Goal: Book appointment/travel/reservation

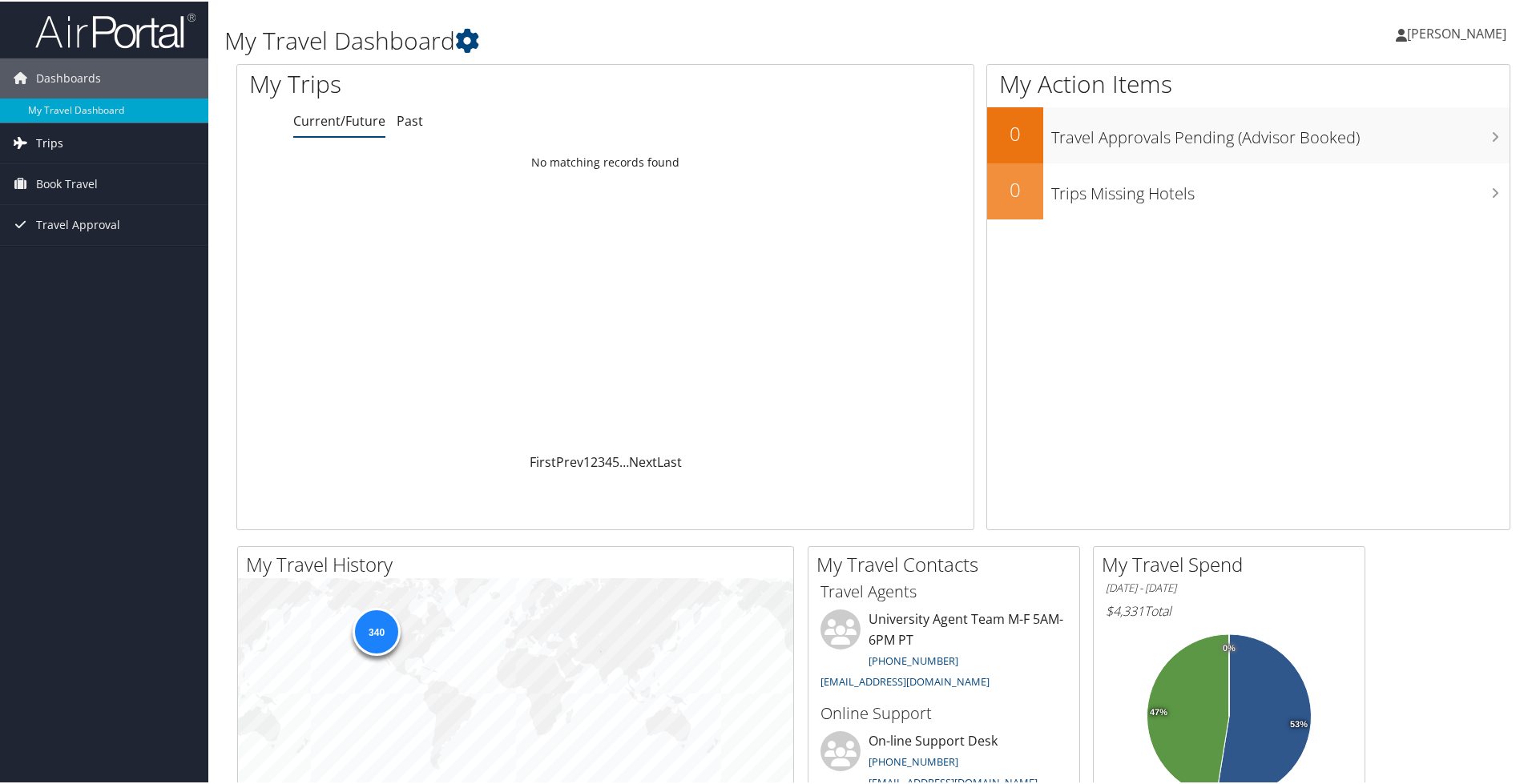
click at [66, 145] on link "Trips" at bounding box center [104, 142] width 208 height 40
click at [67, 254] on span "Book Travel" at bounding box center [66, 255] width 62 height 40
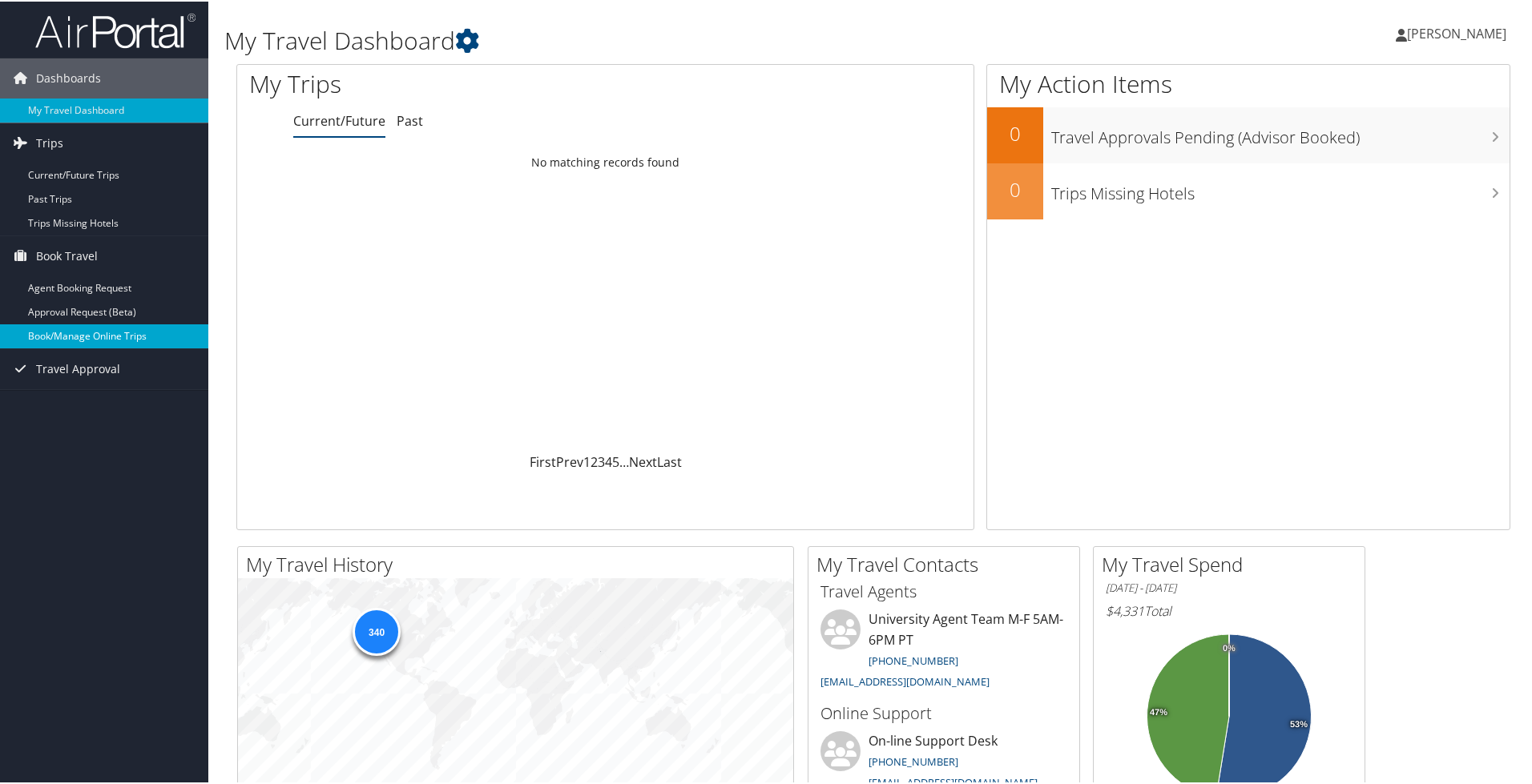
click at [131, 325] on link "Book/Manage Online Trips" at bounding box center [104, 334] width 208 height 24
